Goal: Check status: Check status

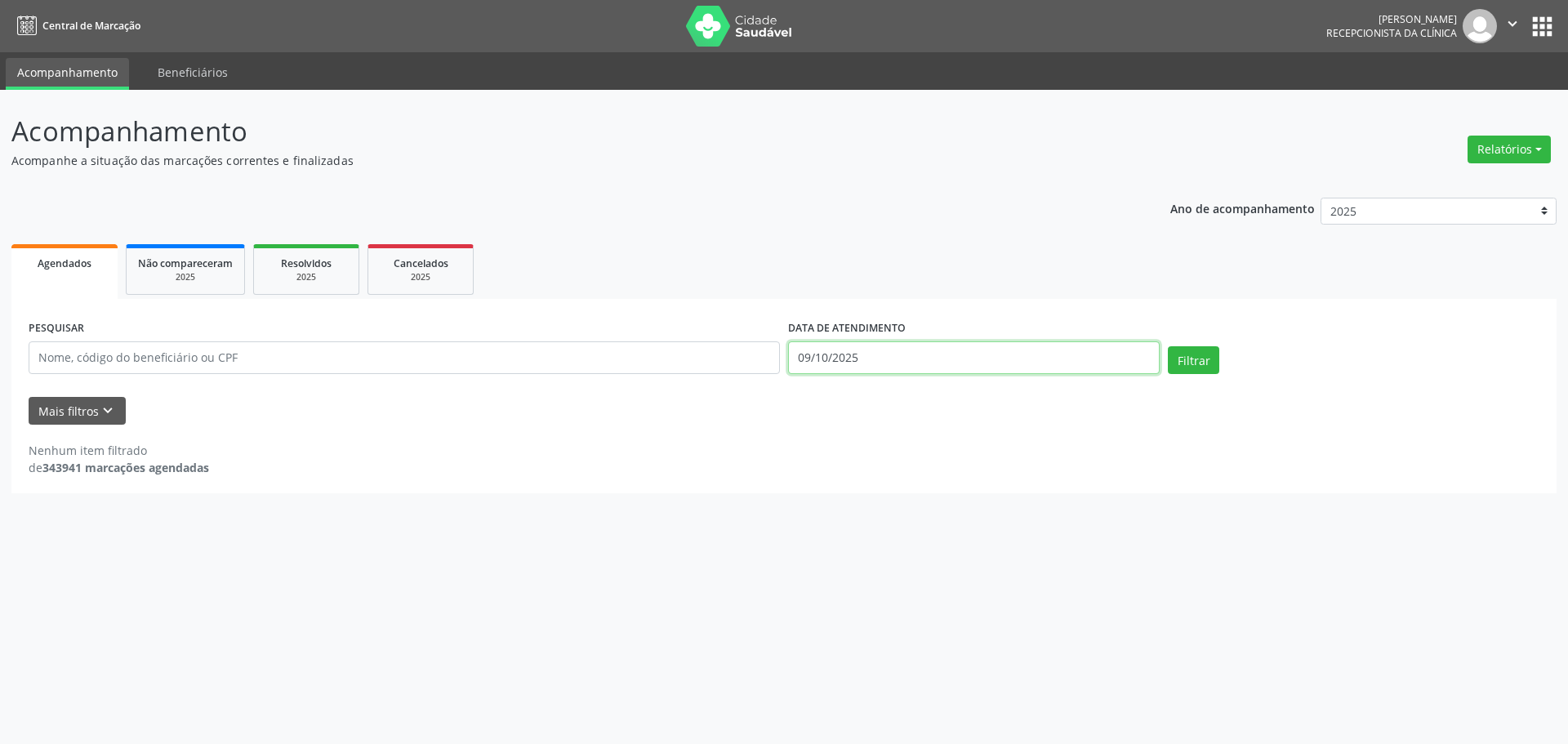
click at [1096, 360] on input "09/10/2025" at bounding box center [973, 357] width 371 height 32
click at [979, 481] on span "10" at bounding box center [979, 475] width 32 height 32
type input "[DATE]"
click at [979, 470] on span "10" at bounding box center [979, 475] width 32 height 32
click at [979, 469] on div "Nenhum item filtrado de 343941 marcações agendadas" at bounding box center [784, 459] width 1511 height 34
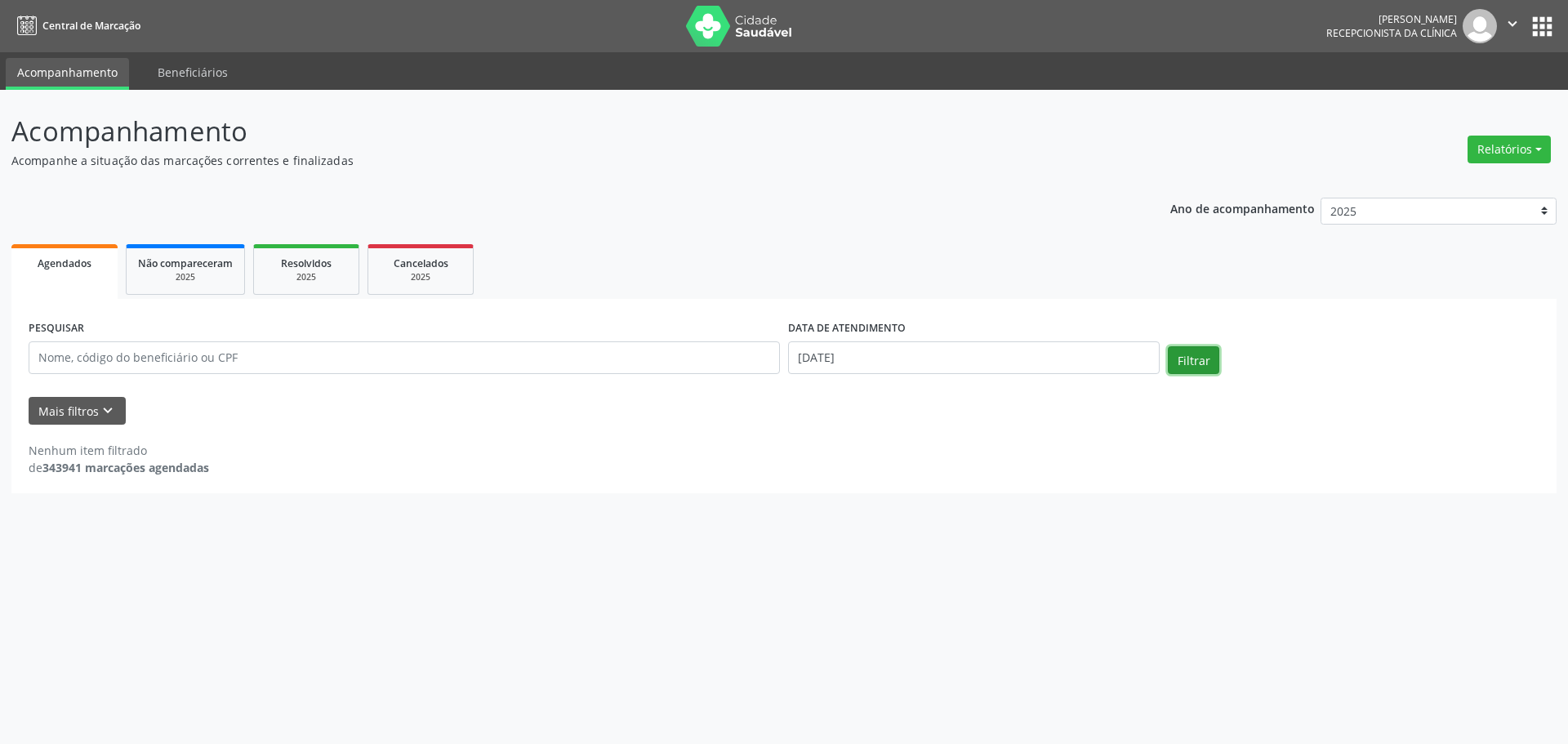
click at [1208, 357] on button "Filtrar" at bounding box center [1193, 360] width 51 height 27
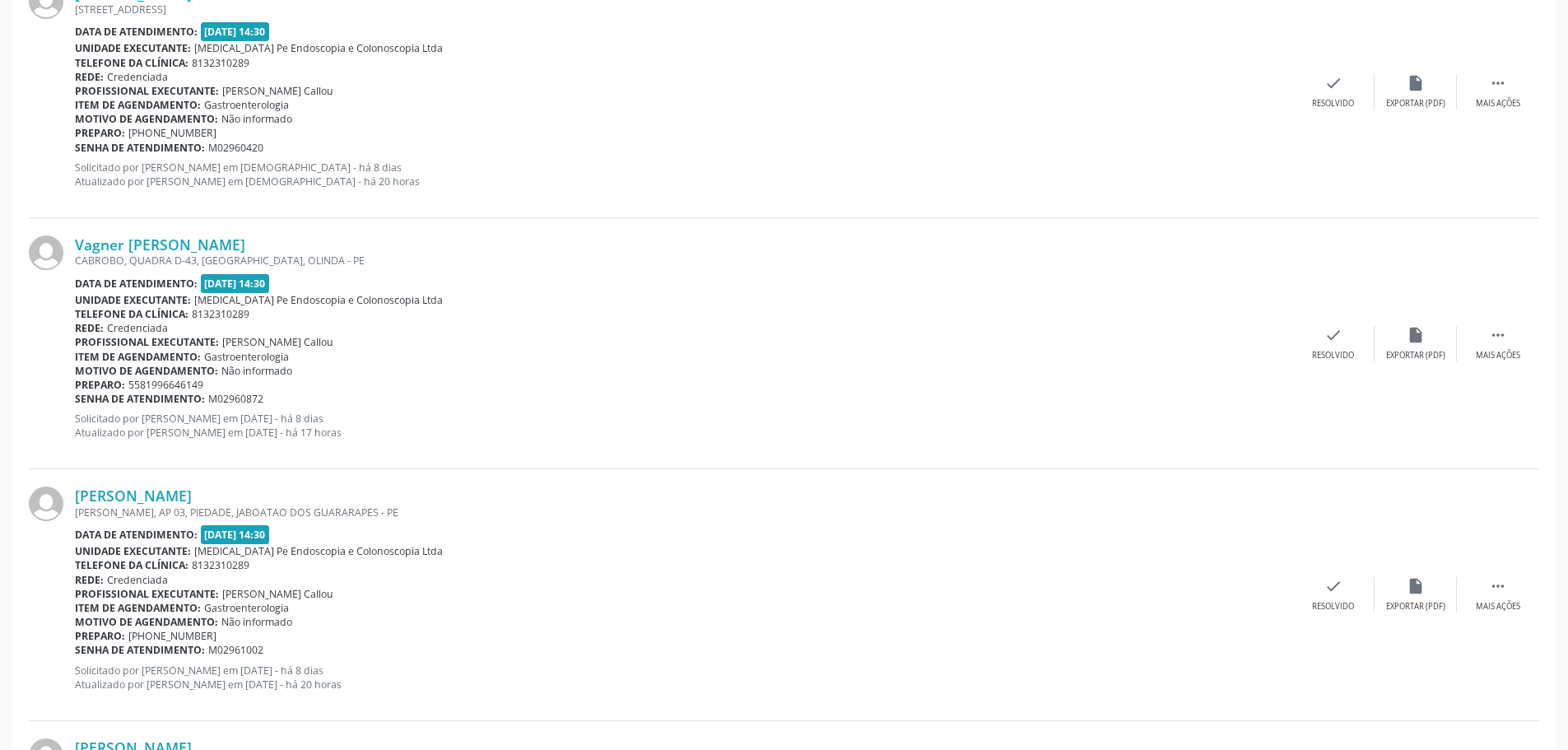
scroll to position [3591, 0]
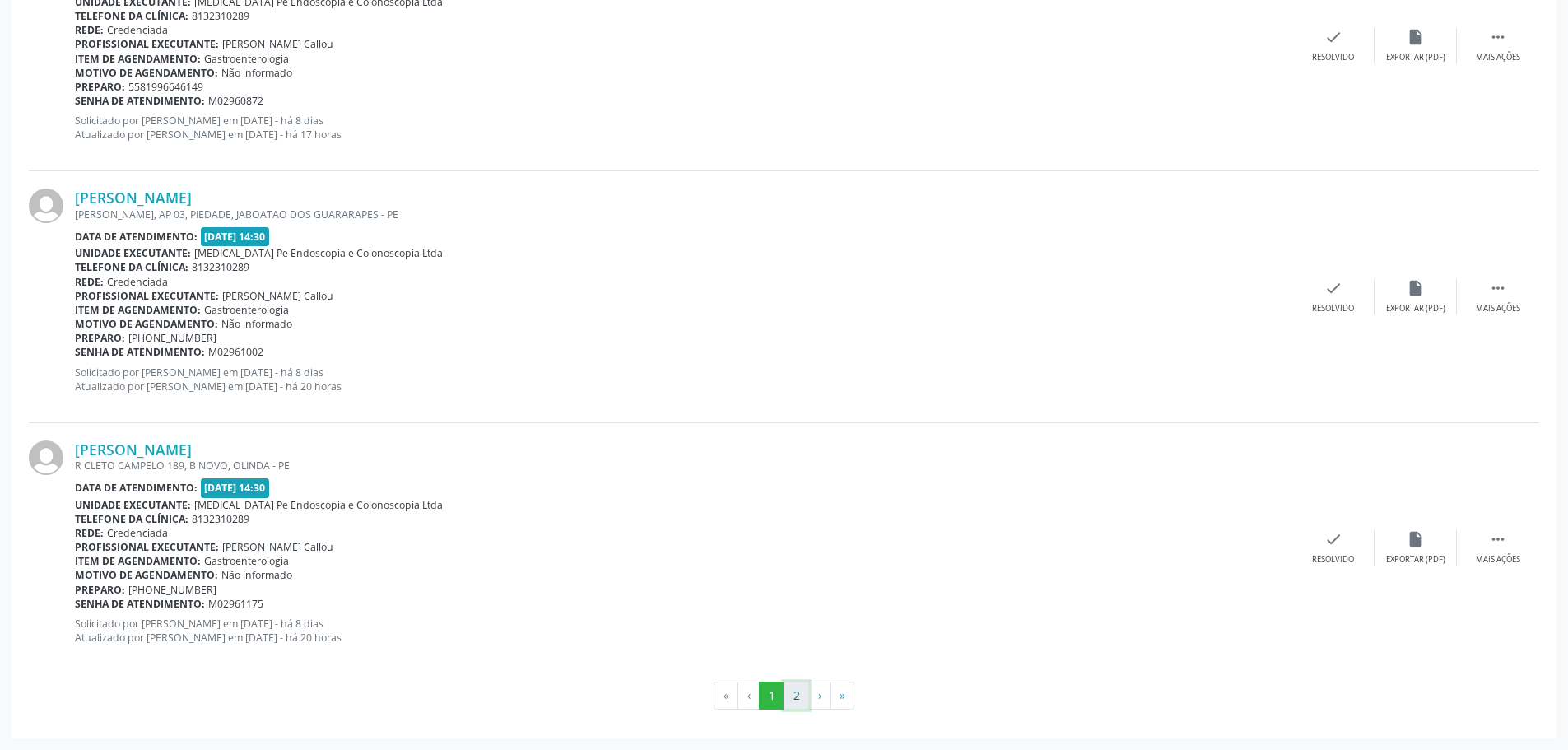
click at [795, 695] on button "2" at bounding box center [796, 696] width 26 height 28
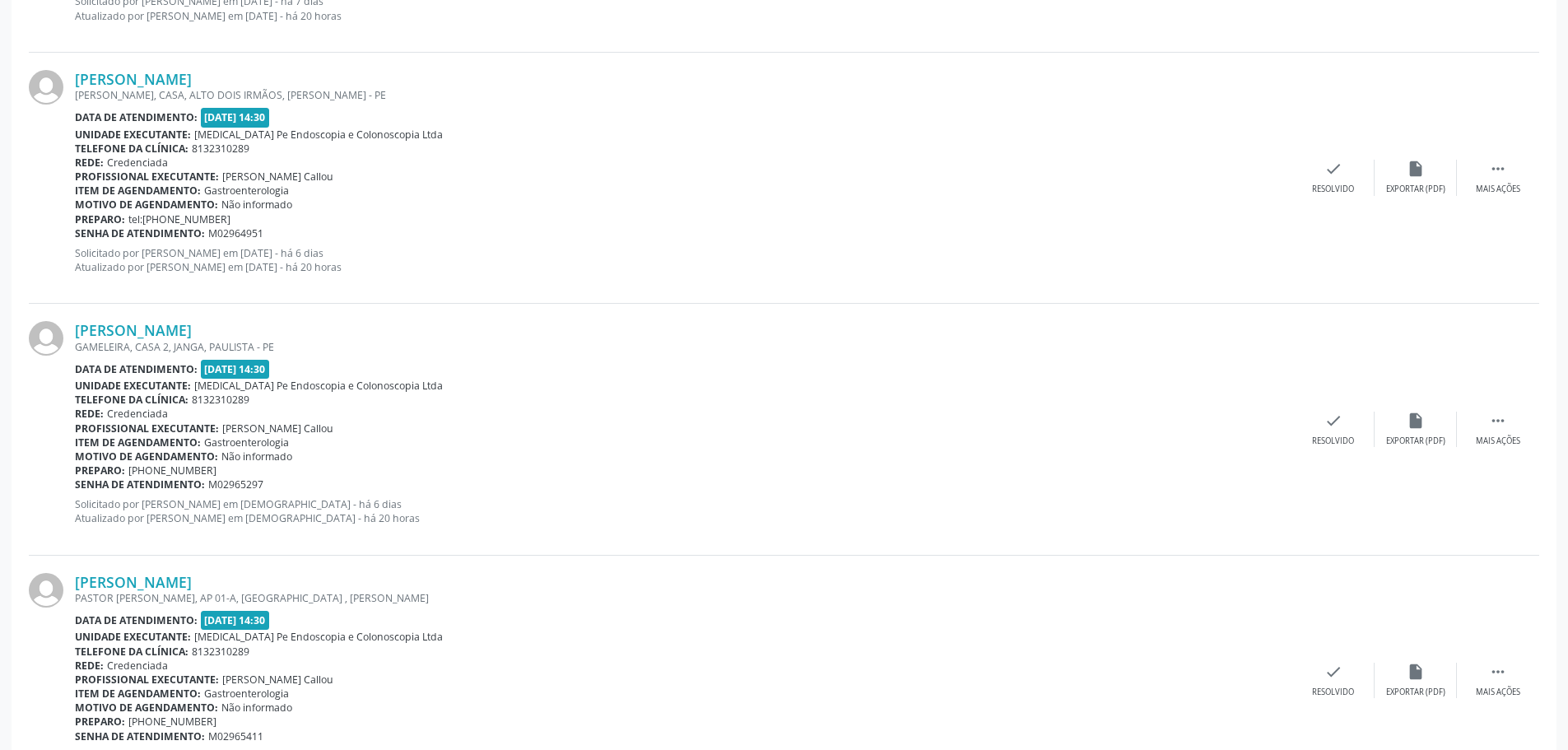
scroll to position [1317, 0]
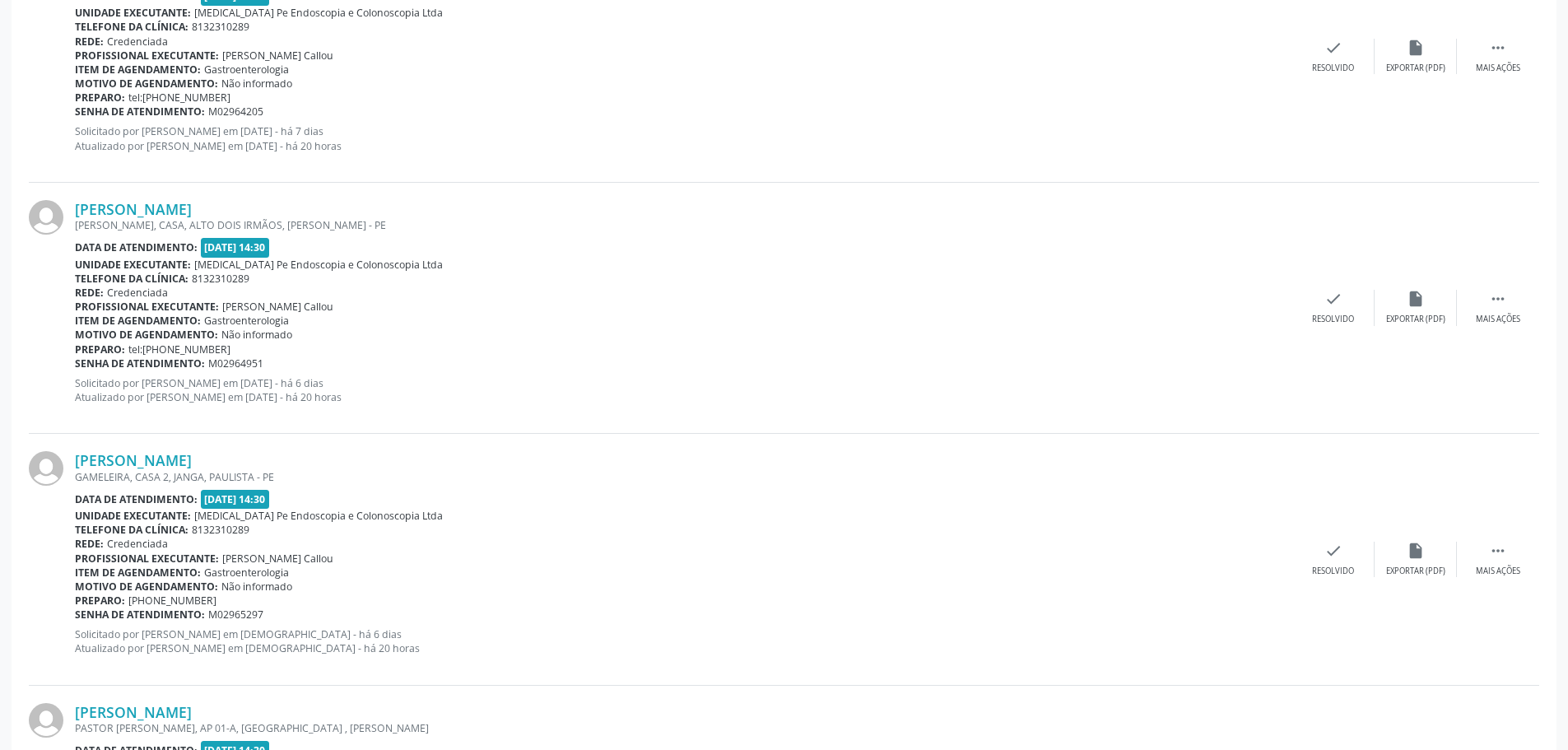
click at [1524, 30] on div "[PERSON_NAME] LOTEAMENTO [PERSON_NAME] RUA B, [PERSON_NAME], [PERSON_NAME] Data…" at bounding box center [784, 56] width 1510 height 251
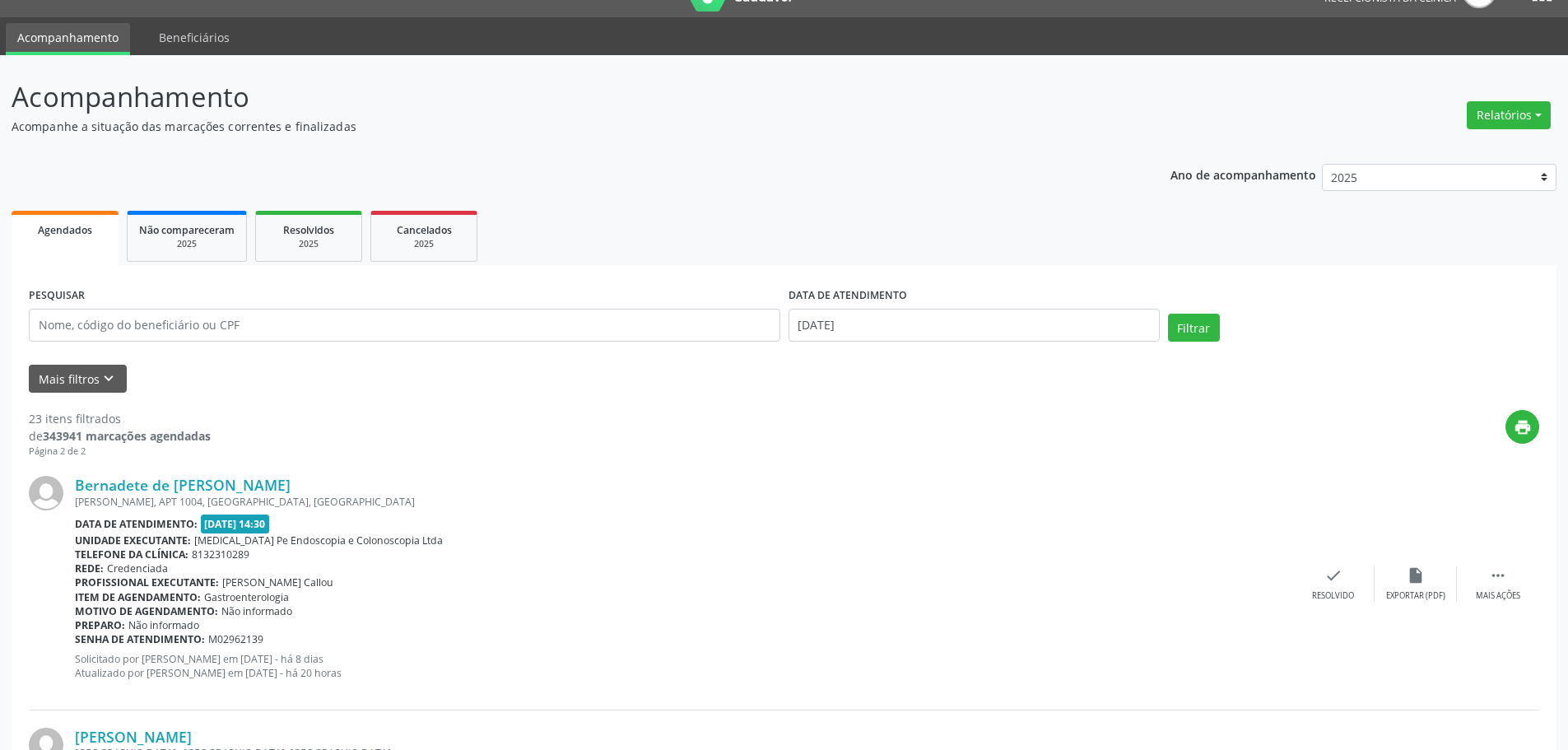
scroll to position [0, 0]
